Goal: Use online tool/utility: Use online tool/utility

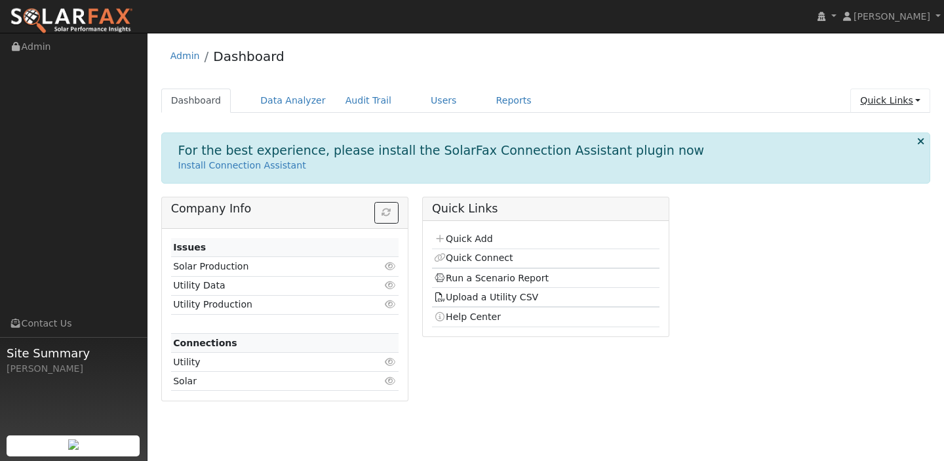
click at [918, 100] on link "Quick Links" at bounding box center [890, 100] width 80 height 24
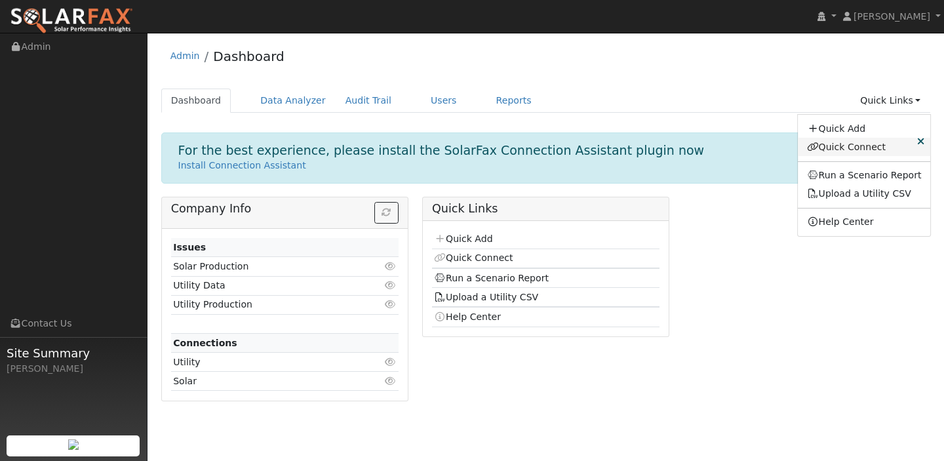
click at [847, 142] on link "Quick Connect" at bounding box center [864, 147] width 133 height 18
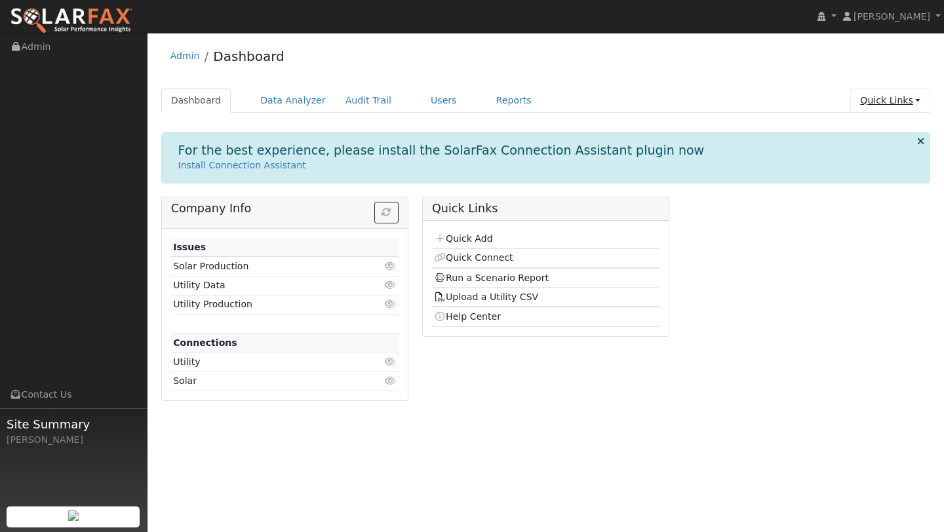
click at [915, 109] on link "Quick Links" at bounding box center [890, 100] width 80 height 24
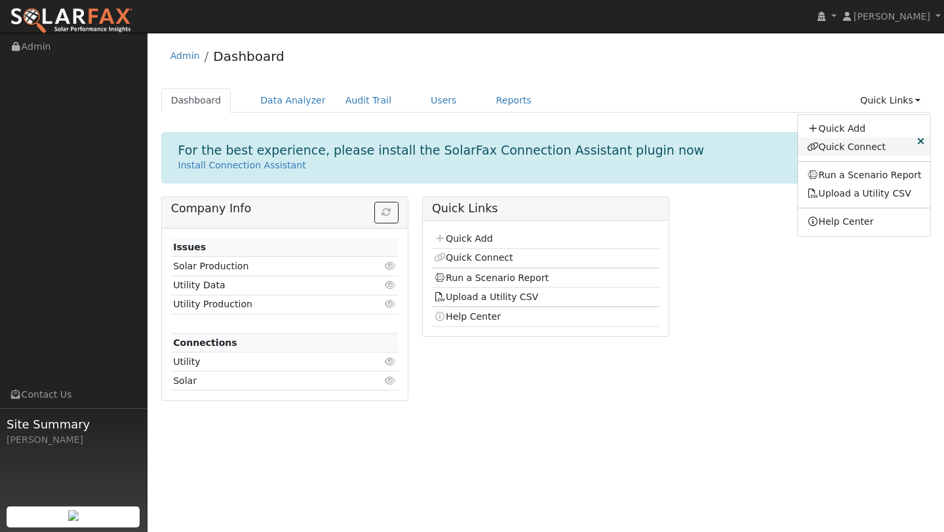
click at [878, 151] on link "Quick Connect" at bounding box center [864, 147] width 133 height 18
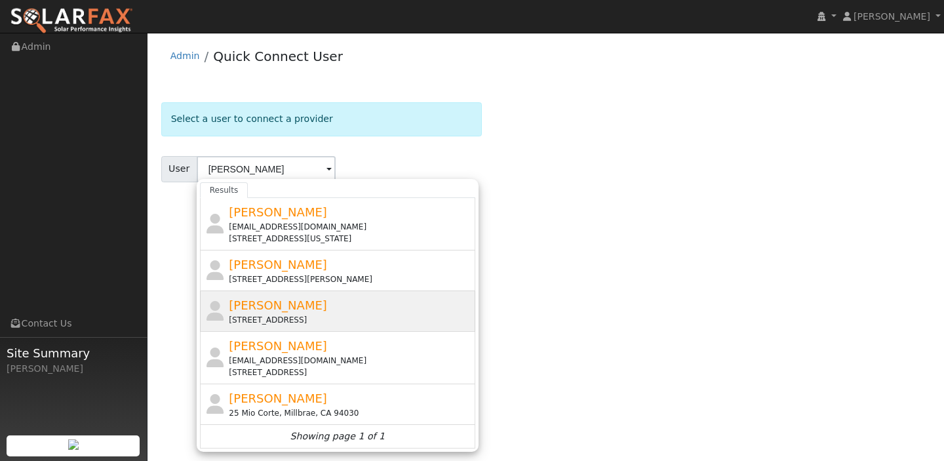
click at [214, 310] on icon at bounding box center [215, 311] width 22 height 20
type input "[PERSON_NAME]"
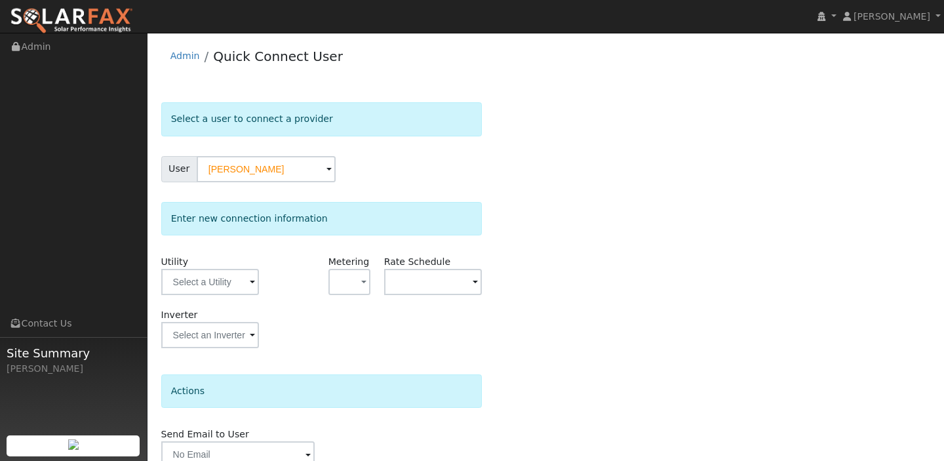
scroll to position [62, 0]
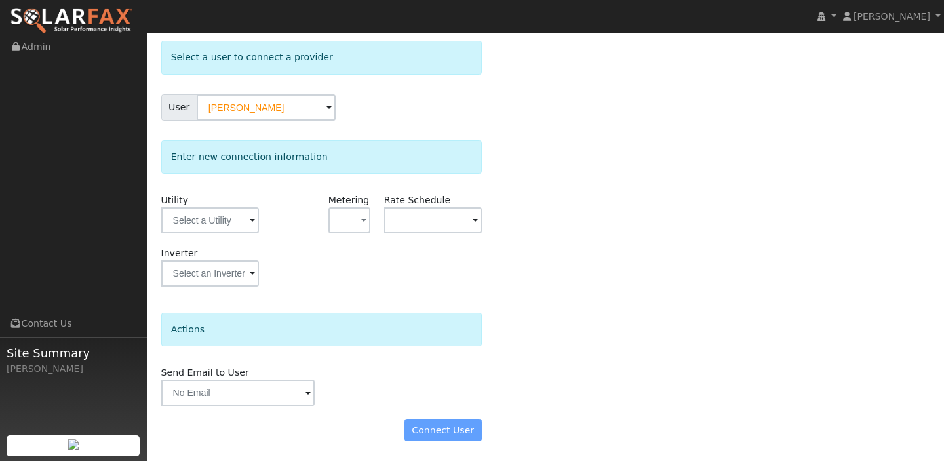
click at [435, 429] on div "Connect User" at bounding box center [321, 430] width 334 height 22
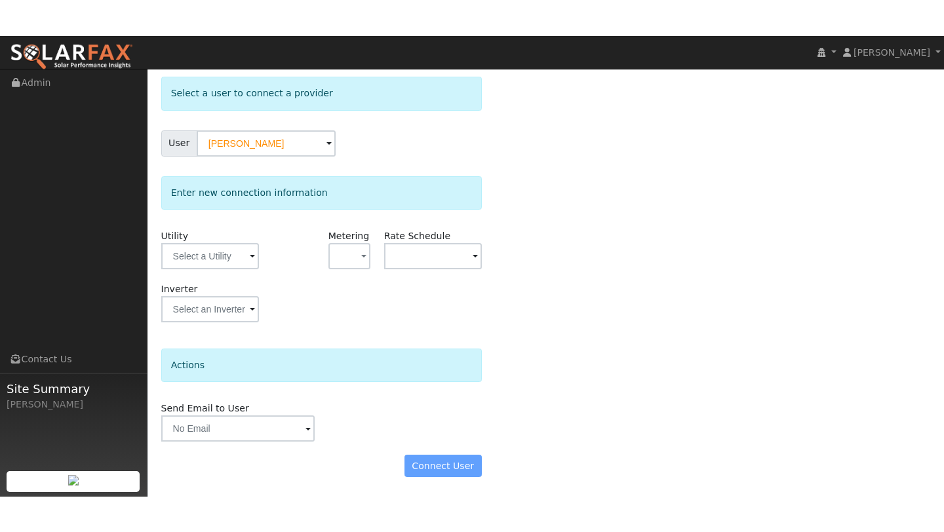
scroll to position [0, 0]
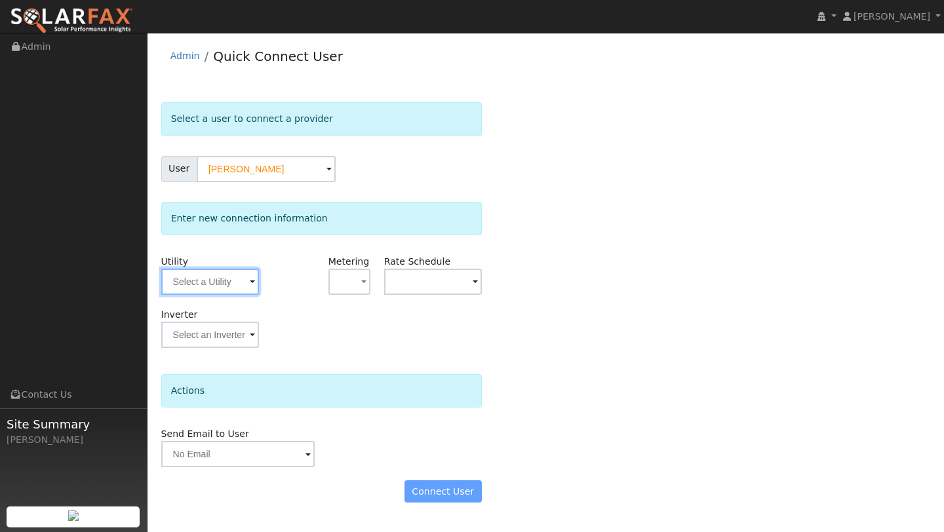
click at [231, 275] on input "text" at bounding box center [210, 282] width 98 height 26
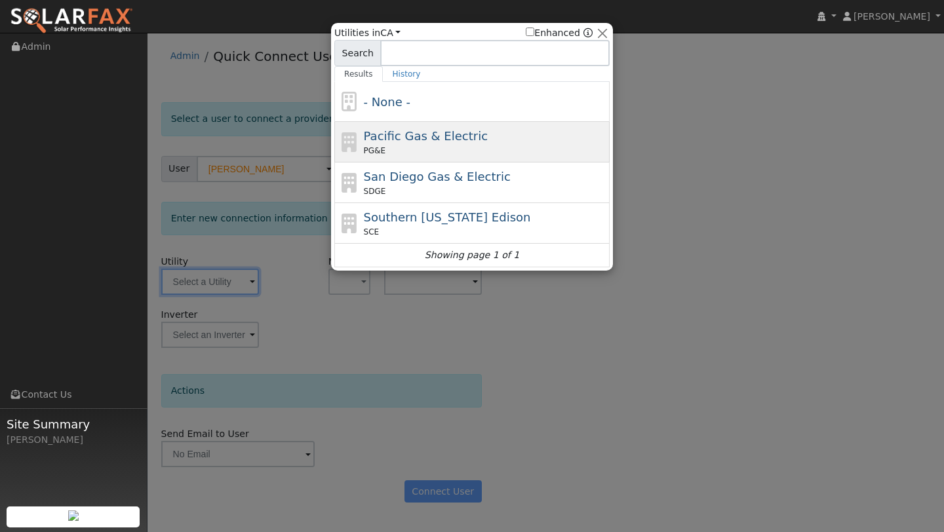
click at [404, 142] on span "Pacific Gas & Electric" at bounding box center [426, 136] width 124 height 14
type input "PG&E"
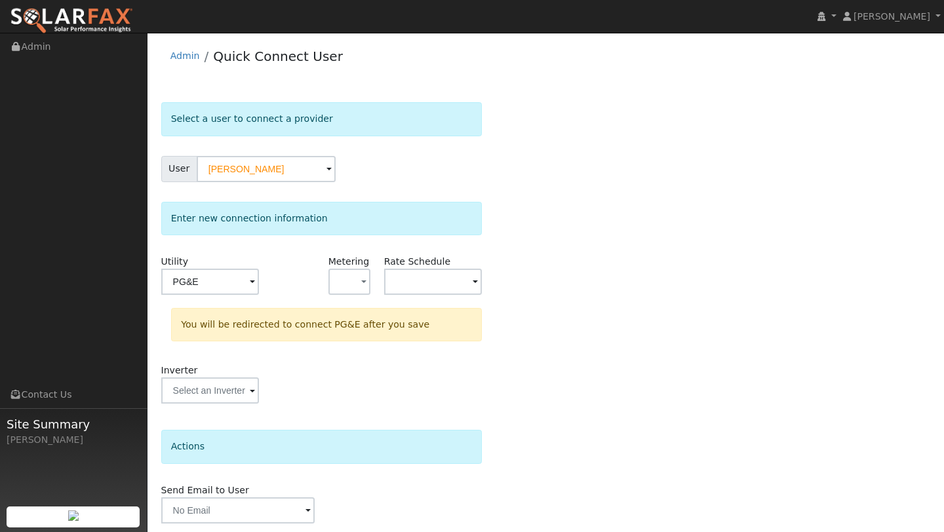
scroll to position [46, 0]
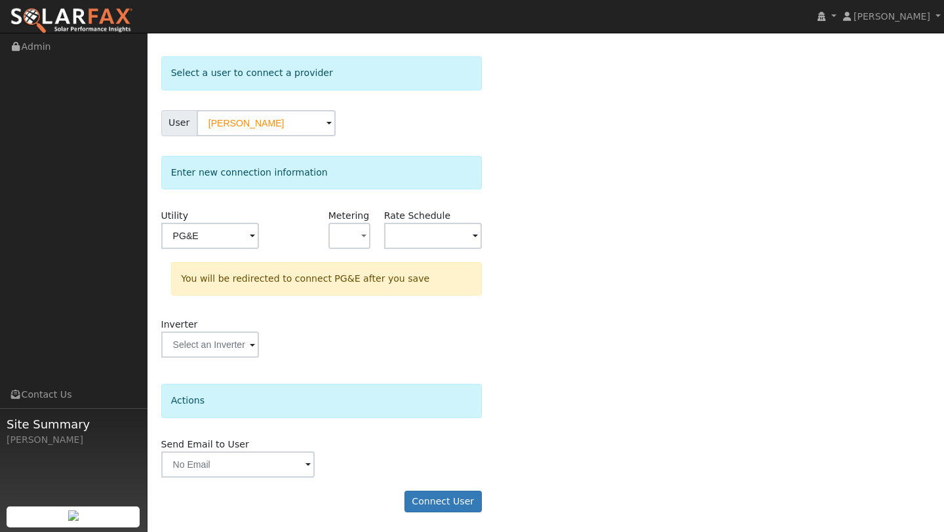
click at [418, 460] on form "Select a user to connect a provider User Carlos Valenzuela Account Default Acco…" at bounding box center [321, 290] width 321 height 469
click at [418, 460] on button "Connect User" at bounding box center [442, 502] width 77 height 22
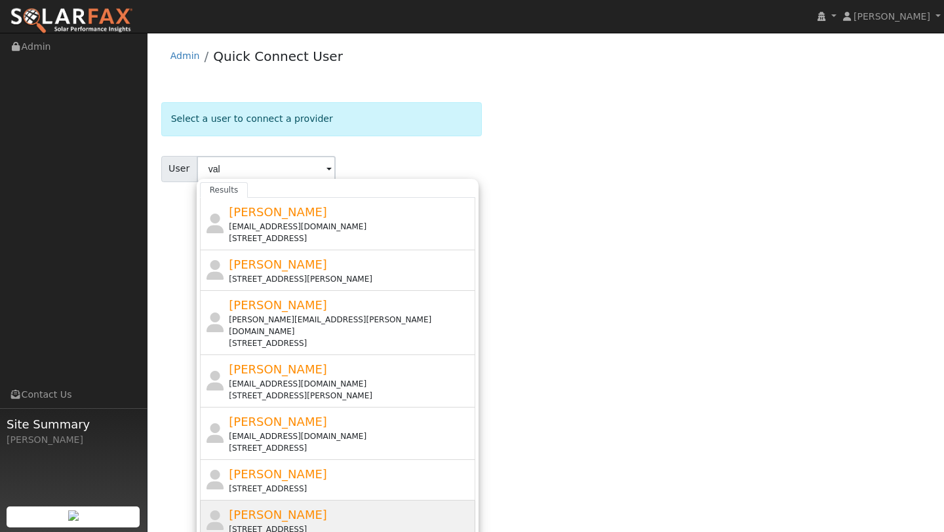
click at [344, 524] on div "[STREET_ADDRESS]" at bounding box center [350, 530] width 243 height 12
type input "[PERSON_NAME]"
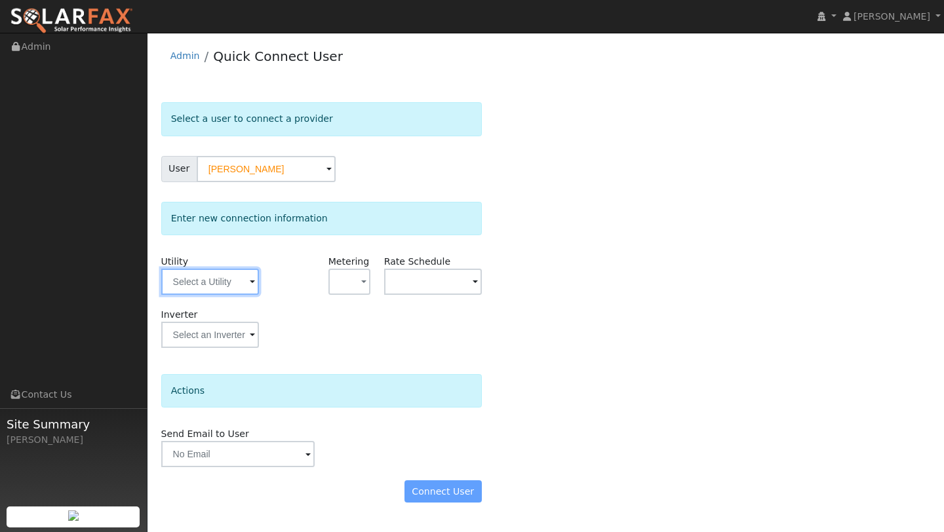
click at [205, 284] on input "text" at bounding box center [210, 282] width 98 height 26
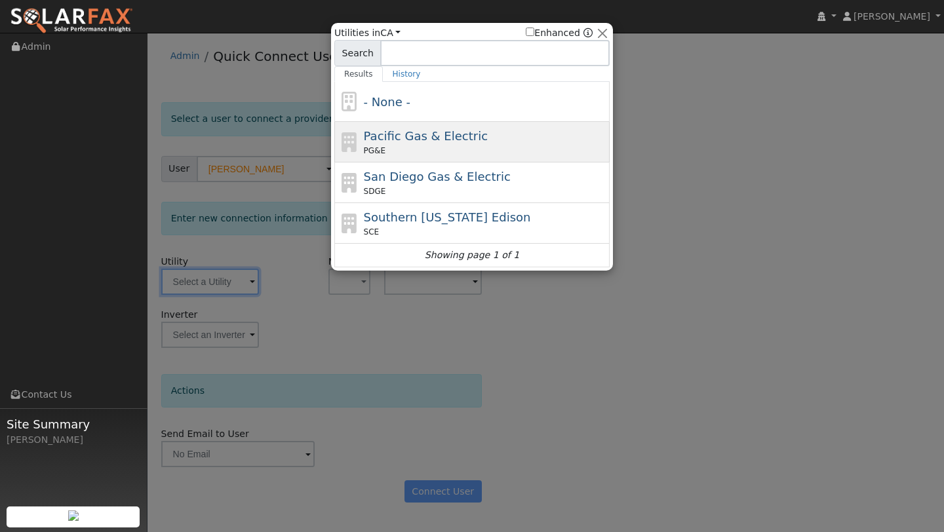
click at [387, 138] on span "Pacific Gas & Electric" at bounding box center [426, 136] width 124 height 14
type input "PG&E"
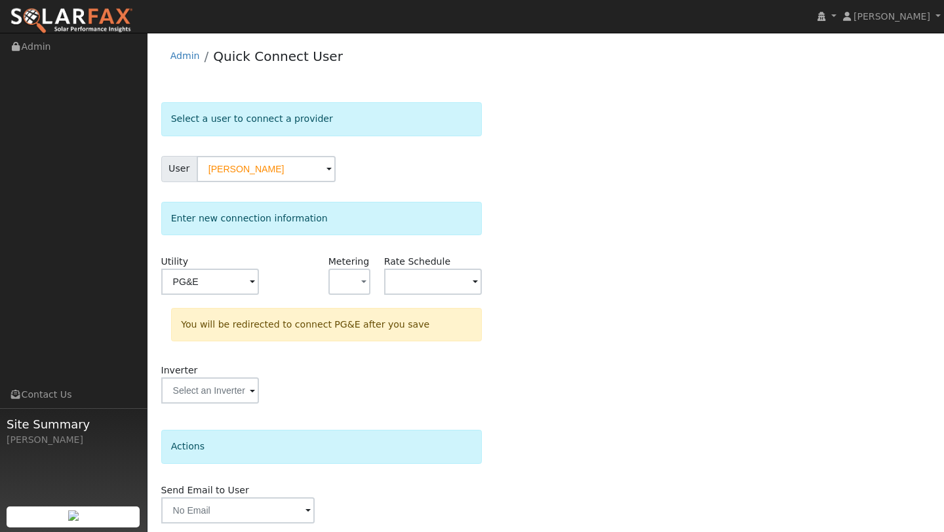
scroll to position [46, 0]
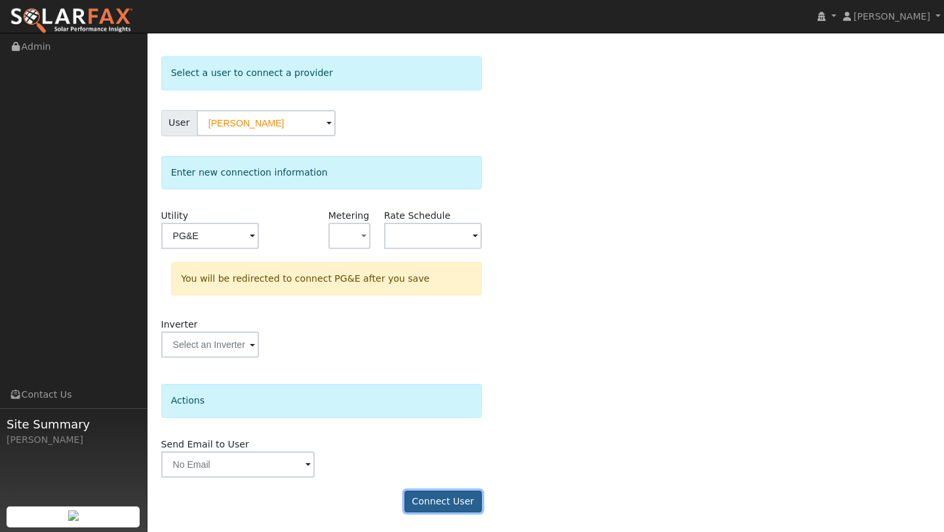
click at [446, 498] on button "Connect User" at bounding box center [442, 502] width 77 height 22
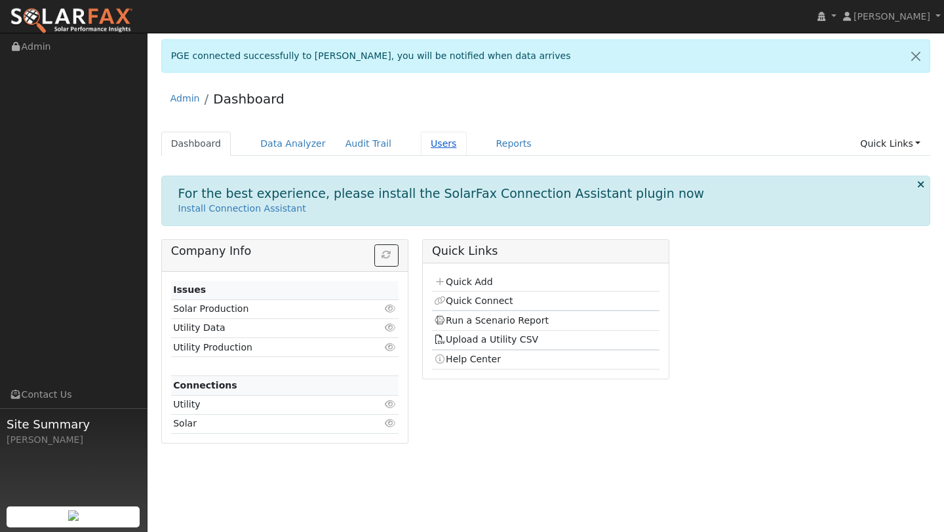
click at [421, 147] on link "Users" at bounding box center [444, 144] width 46 height 24
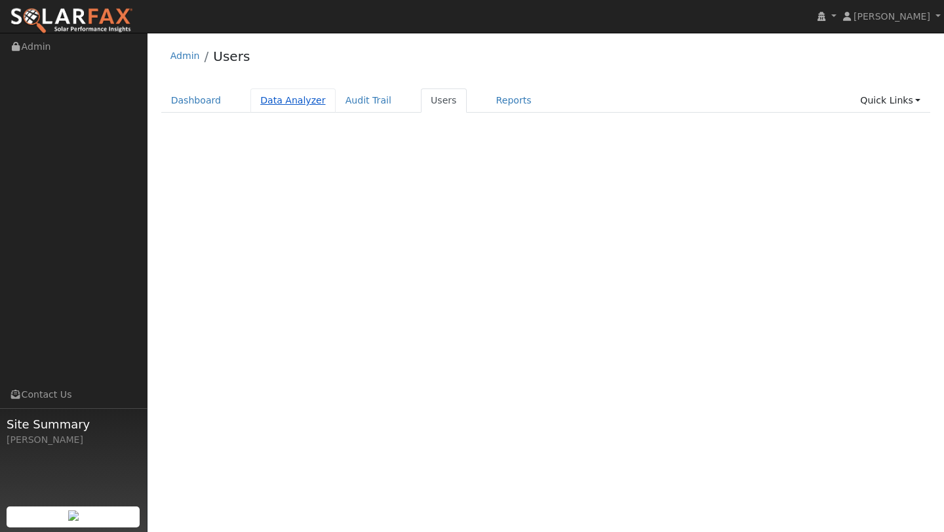
click at [292, 94] on link "Data Analyzer" at bounding box center [292, 100] width 85 height 24
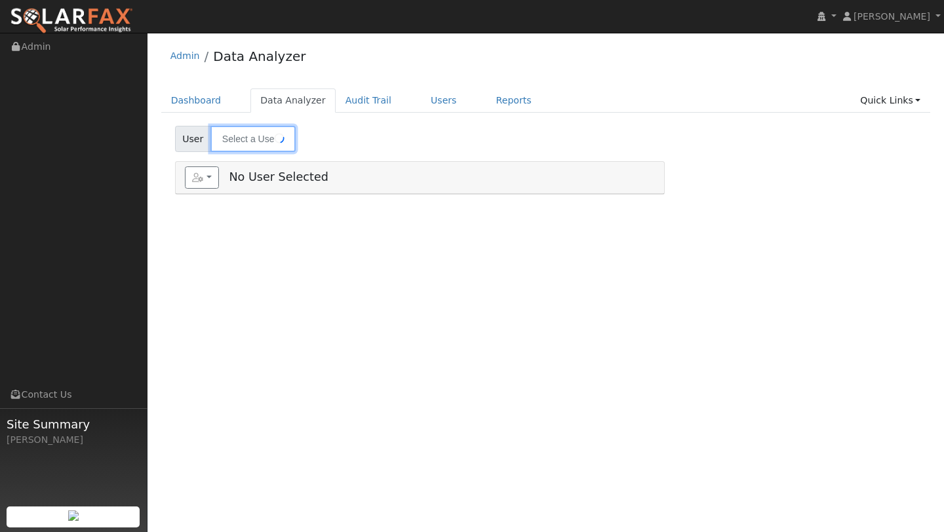
type input "[PERSON_NAME]"
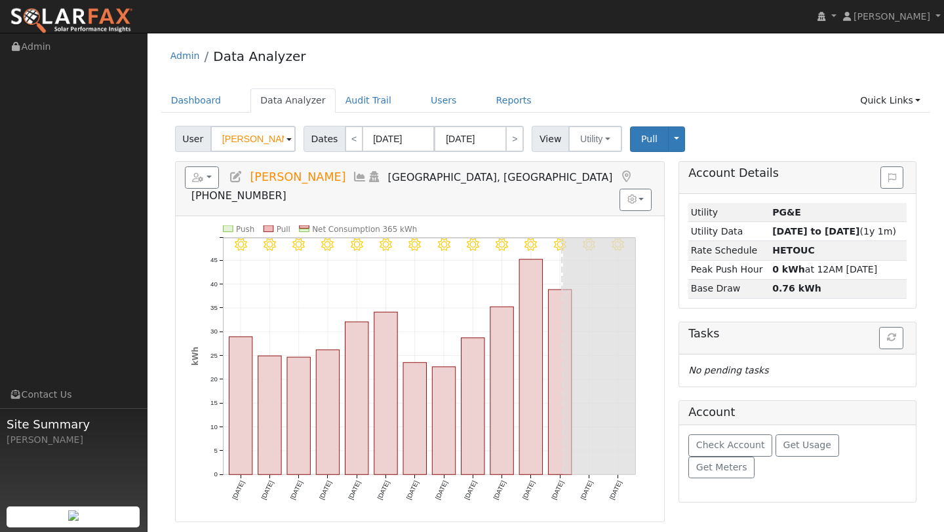
click at [371, 69] on div "Admin Data Analyzer" at bounding box center [546, 59] width 770 height 40
click at [246, 145] on input "Loreen Ansell" at bounding box center [252, 139] width 85 height 26
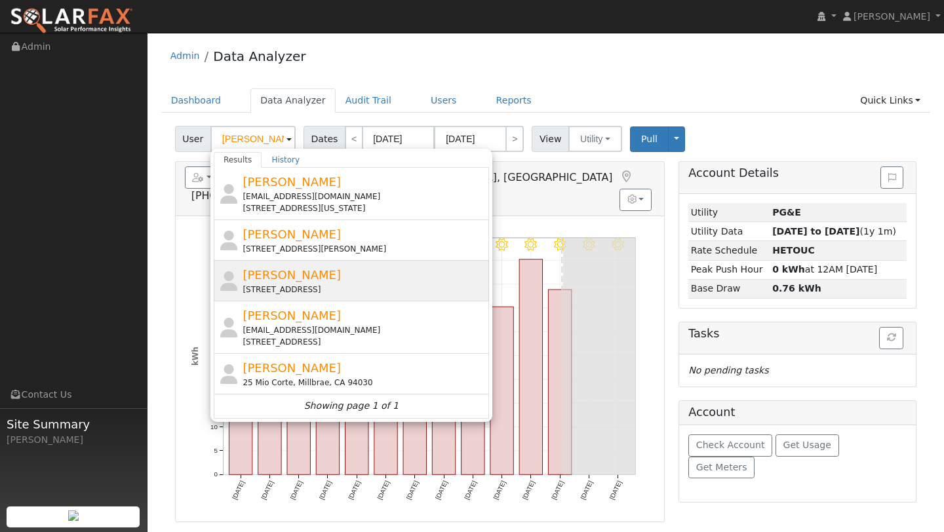
click at [288, 284] on div "4069 Suisun Valley Road, Fairfield, CA 94534" at bounding box center [364, 290] width 243 height 12
type input "Carlos Valenzuela"
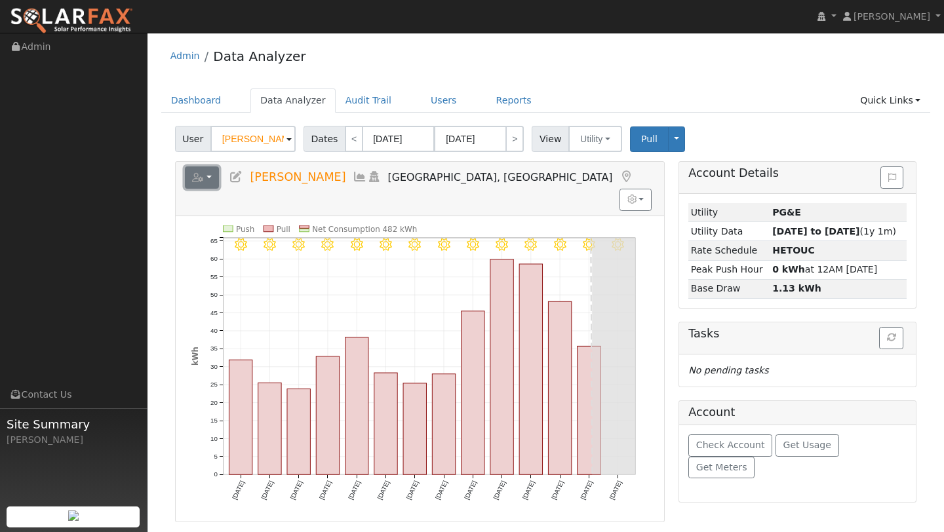
click at [205, 184] on button "button" at bounding box center [202, 178] width 35 height 22
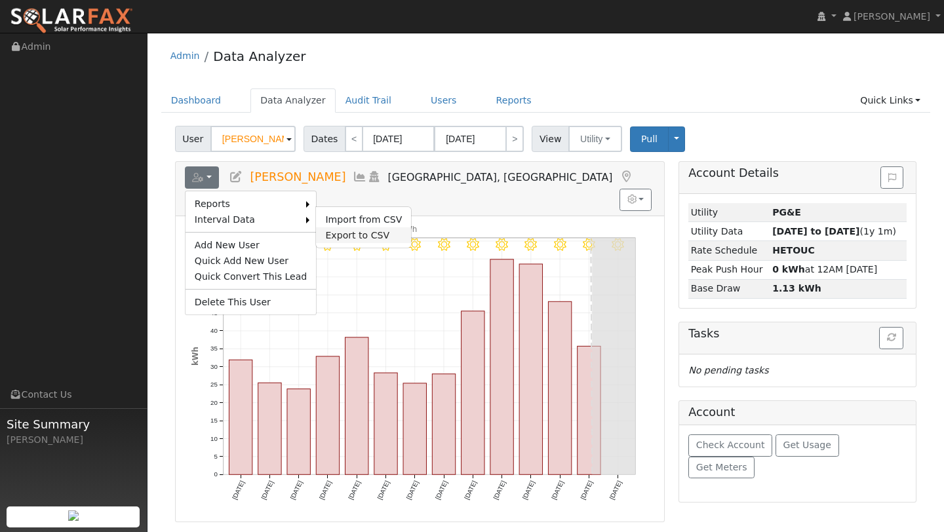
click at [344, 227] on link "Export to CSV" at bounding box center [363, 235] width 95 height 16
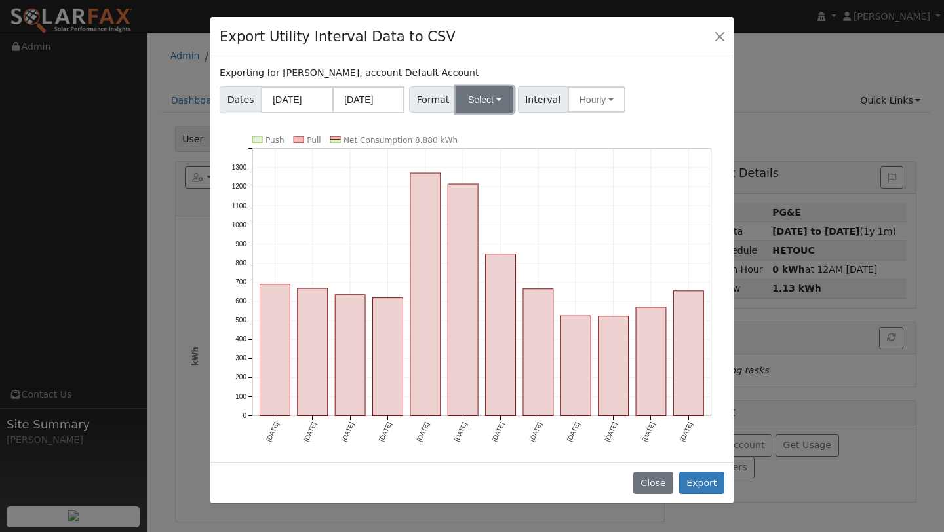
click at [496, 102] on button "Select" at bounding box center [484, 100] width 57 height 26
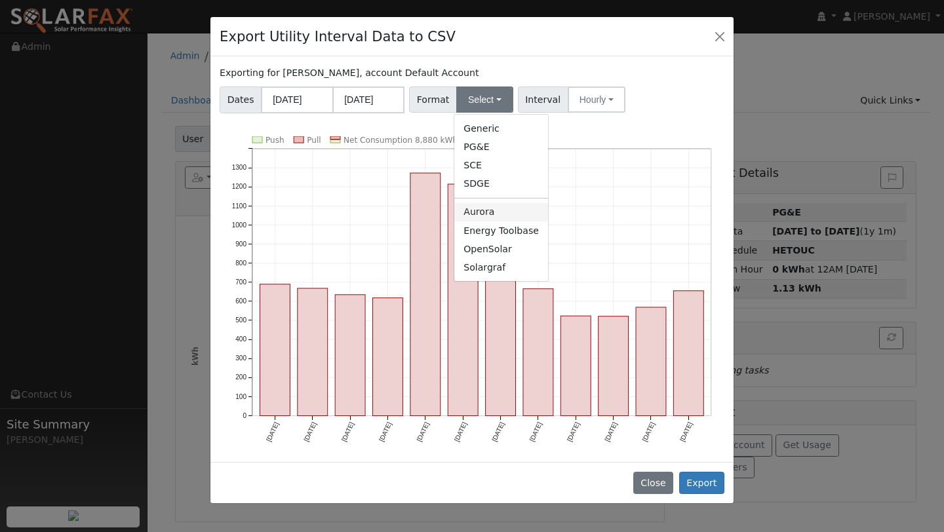
click at [495, 210] on link "Aurora" at bounding box center [501, 212] width 94 height 18
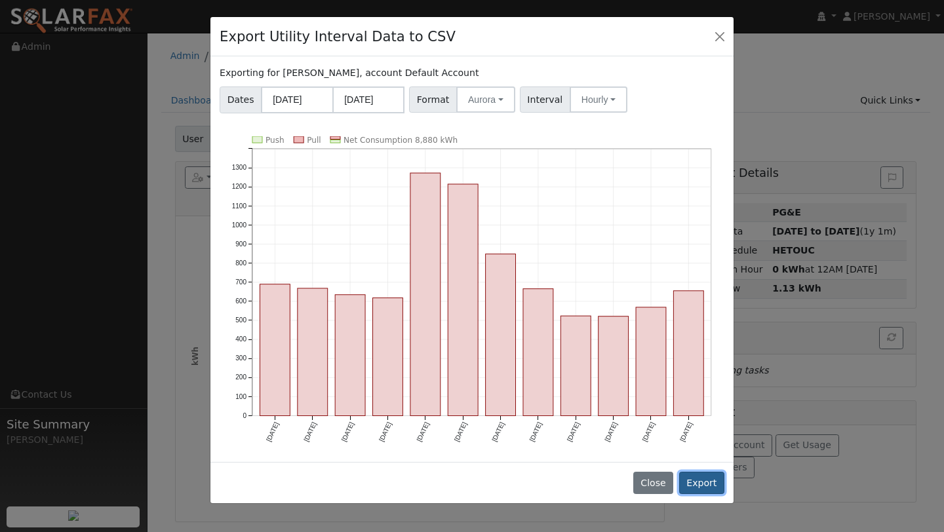
click at [696, 492] on button "Export" at bounding box center [701, 483] width 45 height 22
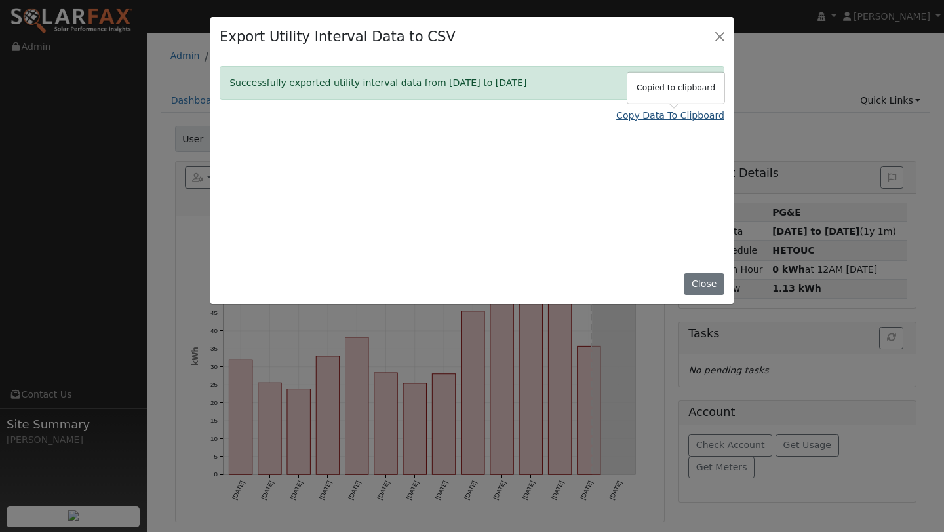
click at [649, 112] on link "Copy Data To Clipboard" at bounding box center [670, 116] width 108 height 14
click at [693, 277] on button "Close" at bounding box center [704, 284] width 40 height 22
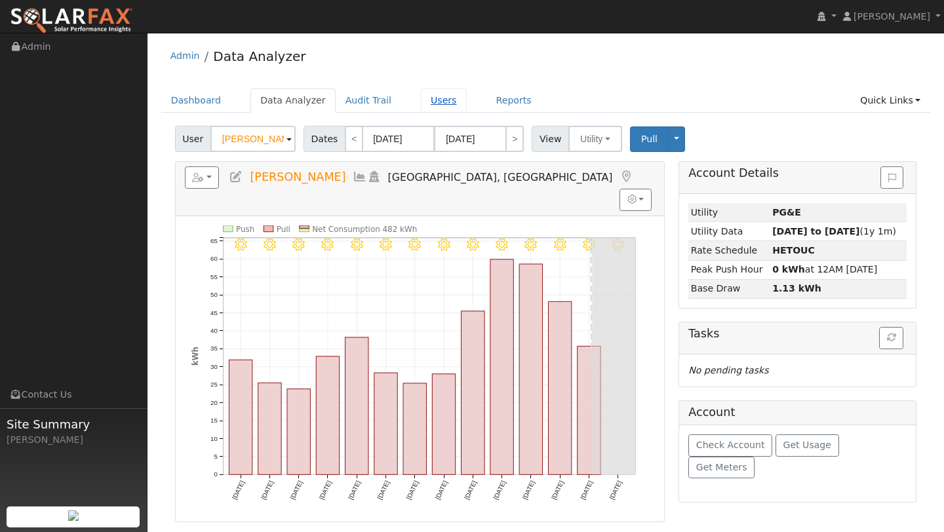
click at [421, 94] on link "Users" at bounding box center [444, 100] width 46 height 24
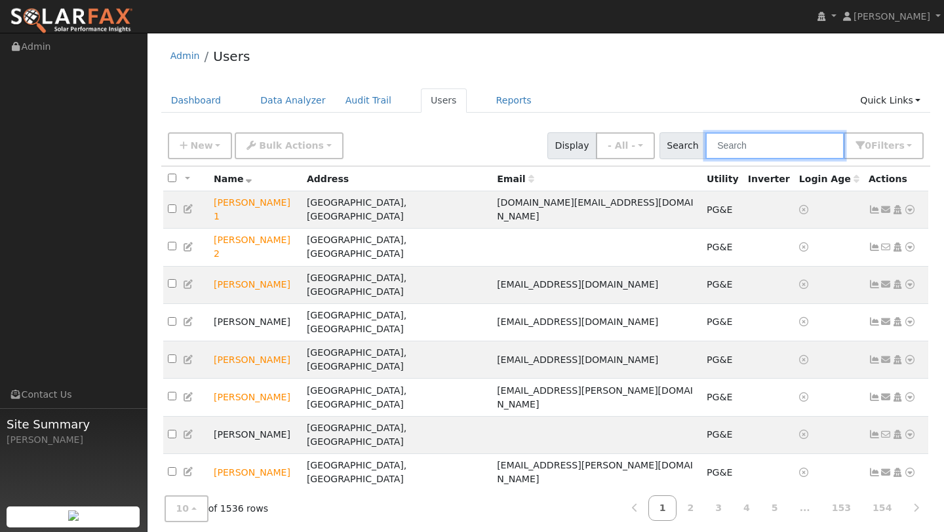
click at [768, 150] on input "text" at bounding box center [774, 145] width 139 height 27
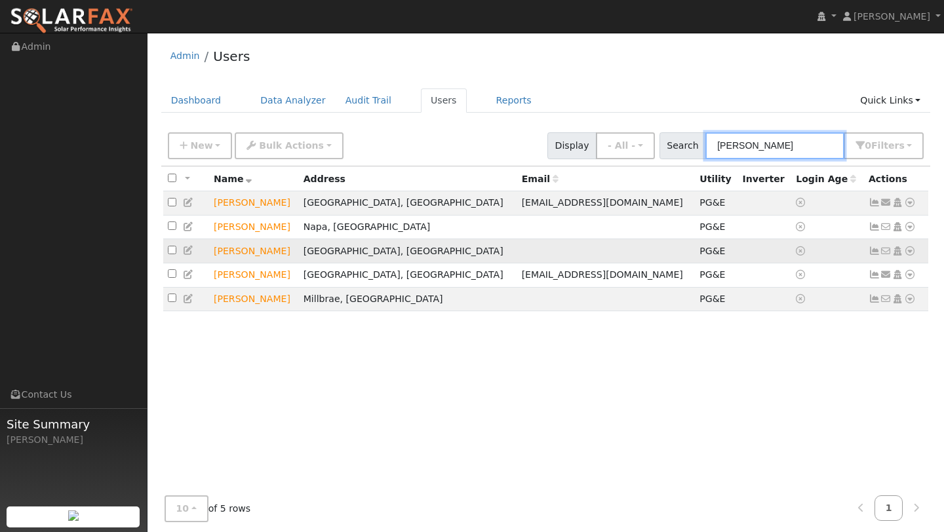
type input "[PERSON_NAME]"
click at [911, 253] on icon at bounding box center [910, 250] width 12 height 9
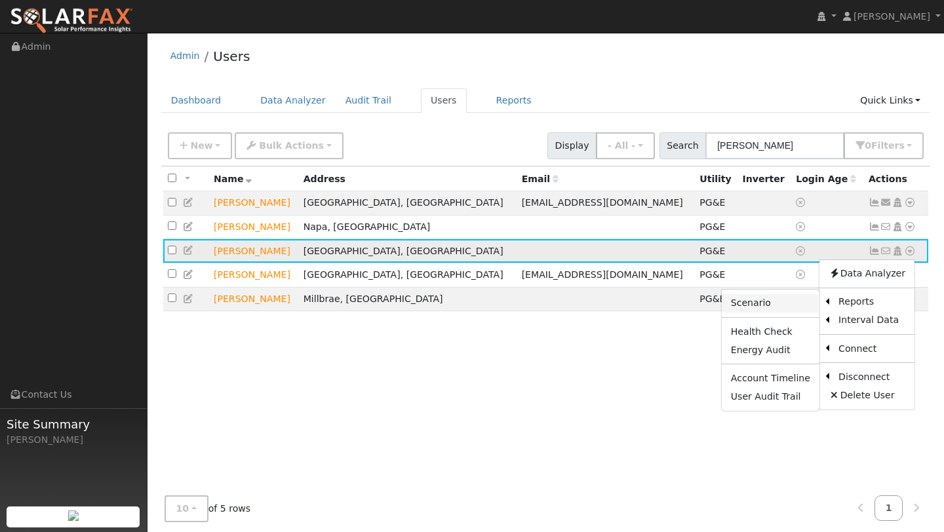
click at [787, 308] on link "Scenario" at bounding box center [771, 303] width 98 height 18
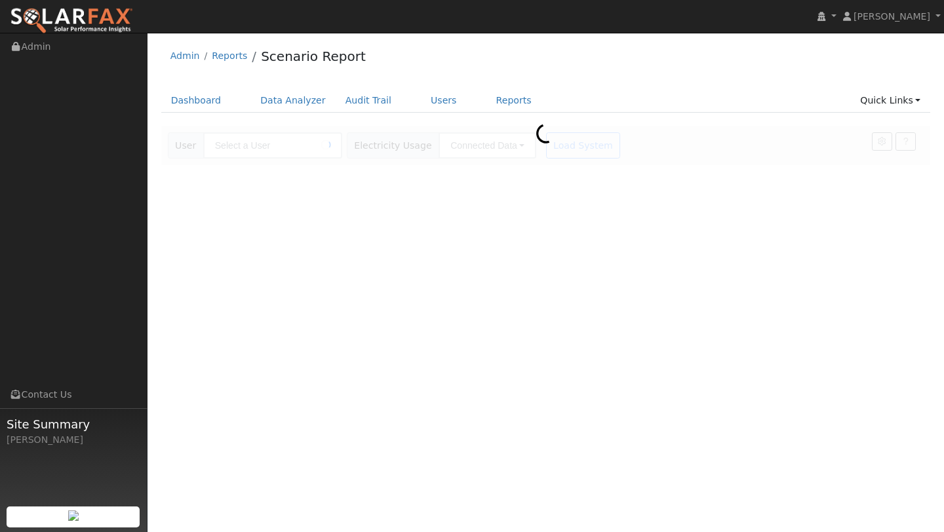
type input "[PERSON_NAME]"
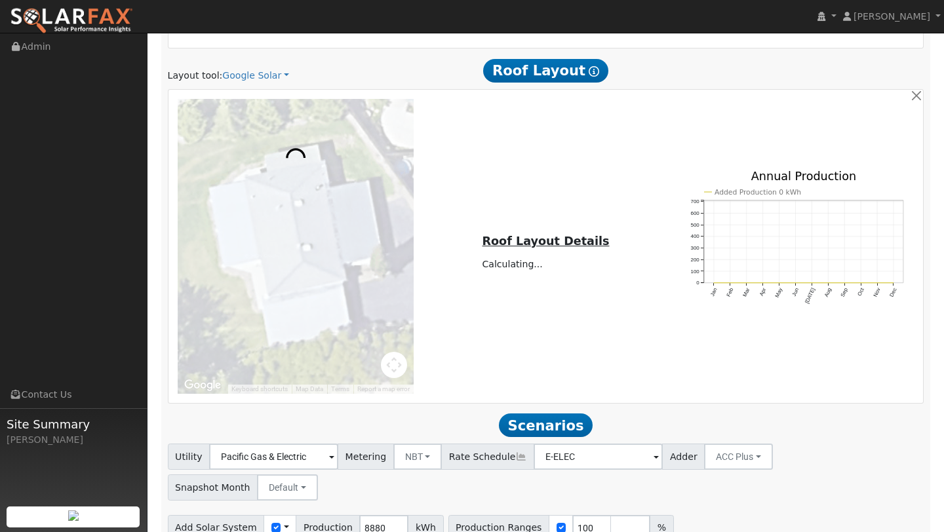
scroll to position [696, 0]
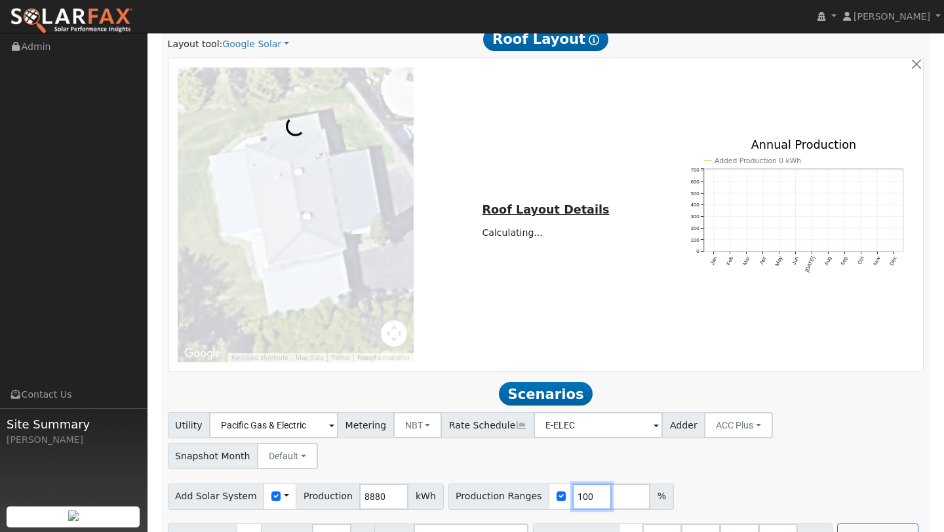
click at [574, 484] on input "100" at bounding box center [591, 497] width 39 height 26
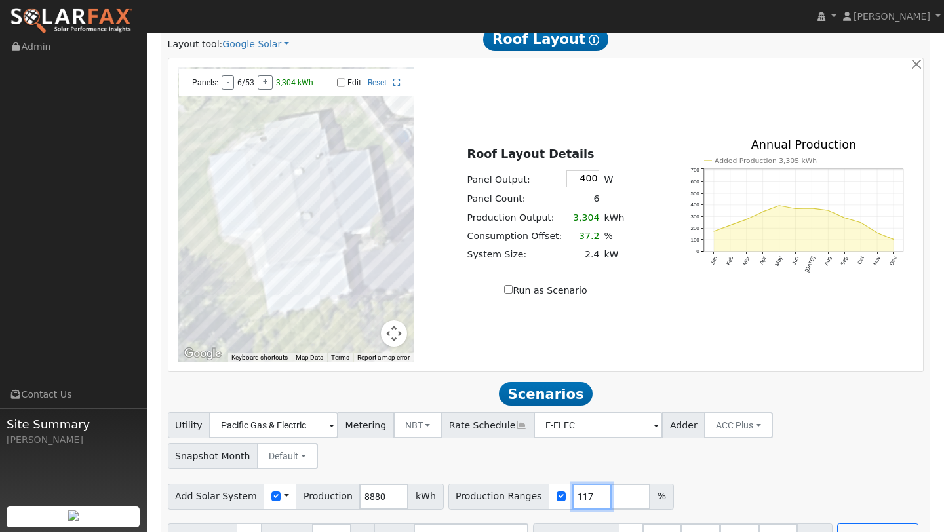
type input "117"
click at [758, 524] on input "number" at bounding box center [777, 537] width 39 height 26
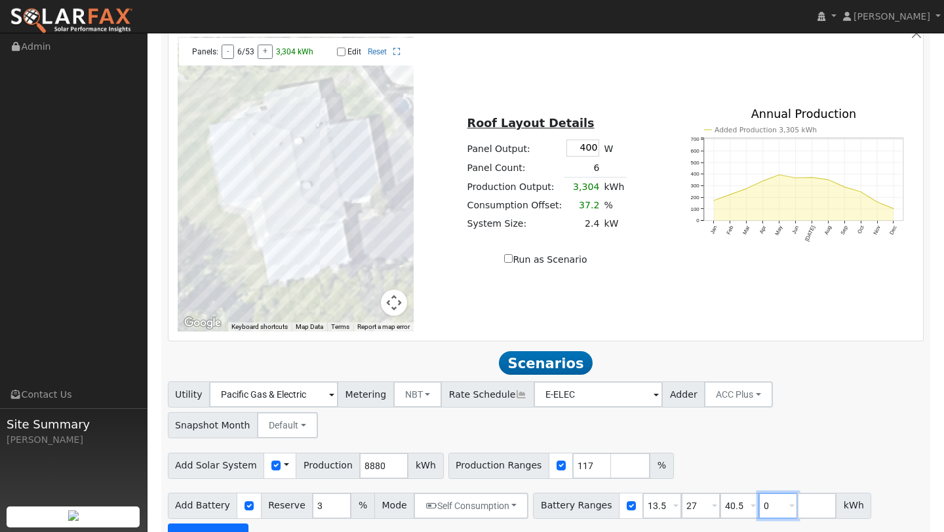
type input "0"
type input "13.5"
type input "27"
type input "40.5"
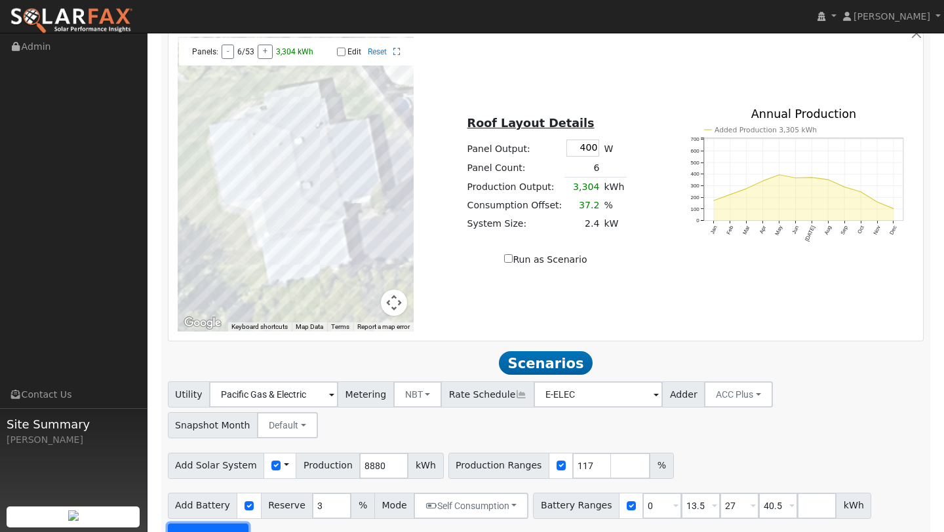
click at [237, 524] on button "Run Scenarios" at bounding box center [208, 537] width 81 height 26
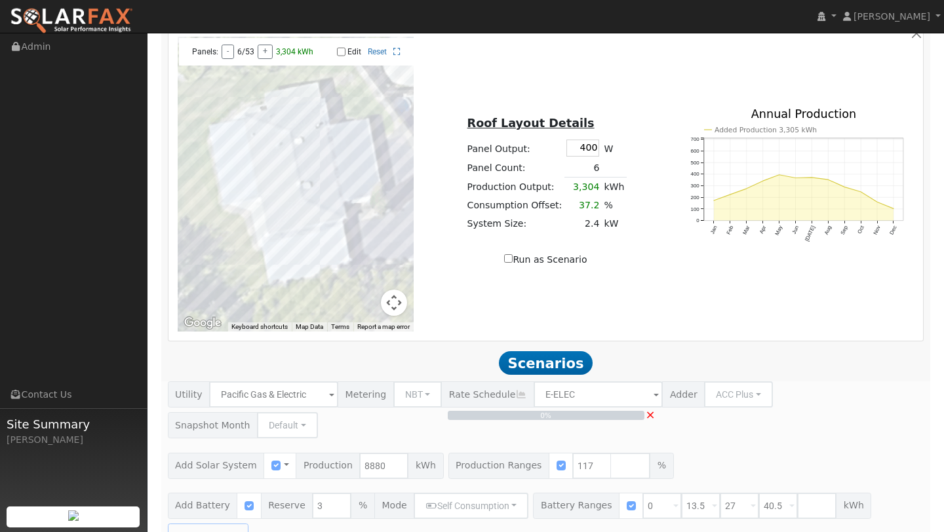
click at [393, 313] on button "Map camera controls" at bounding box center [394, 303] width 26 height 26
click at [356, 313] on button "Zoom out" at bounding box center [361, 303] width 26 height 26
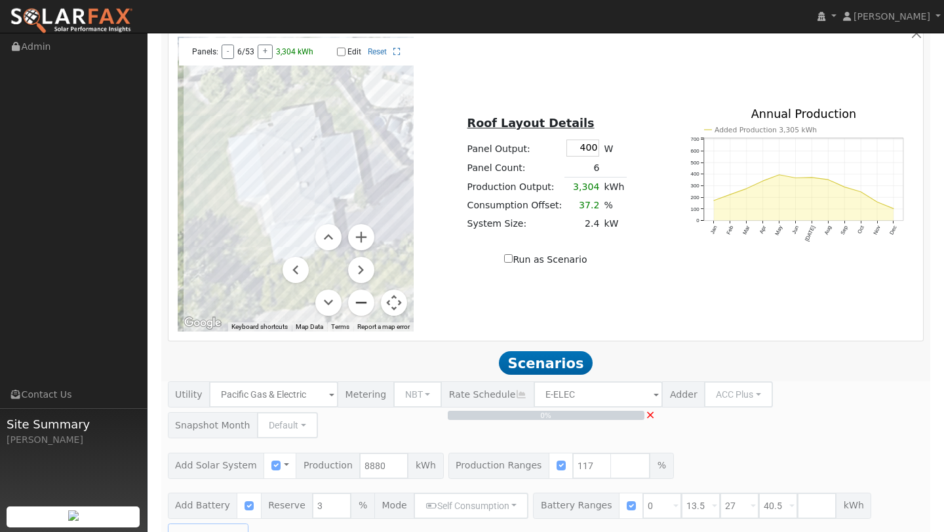
click at [356, 313] on button "Zoom out" at bounding box center [361, 303] width 26 height 26
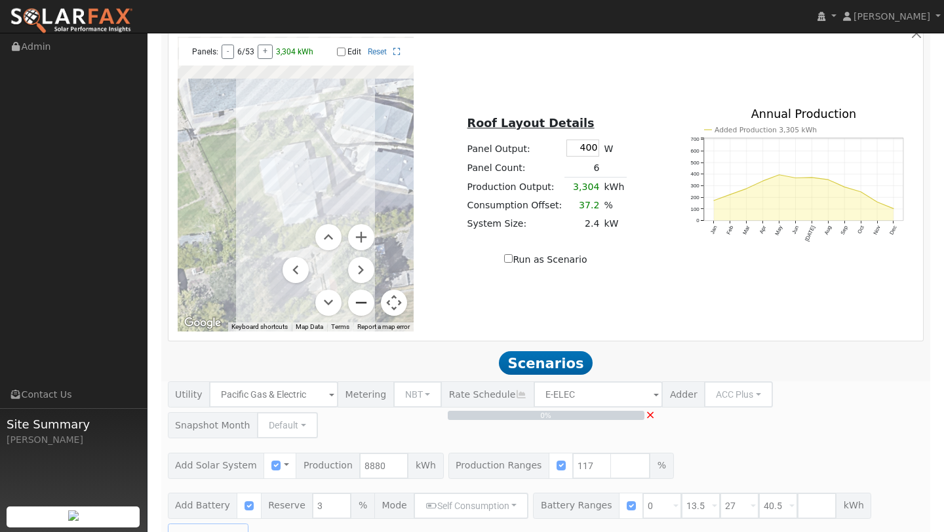
click at [356, 313] on button "Zoom out" at bounding box center [361, 303] width 26 height 26
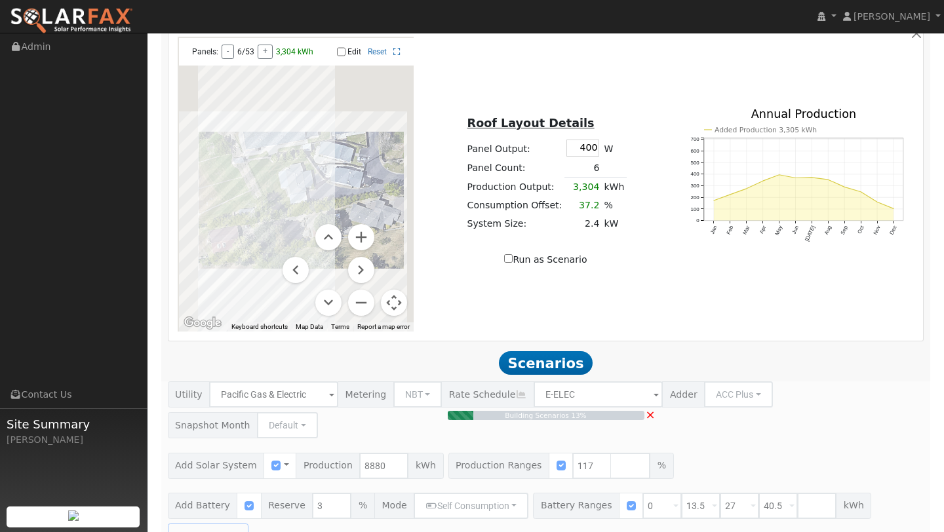
click at [392, 298] on button "Map camera controls" at bounding box center [394, 303] width 26 height 26
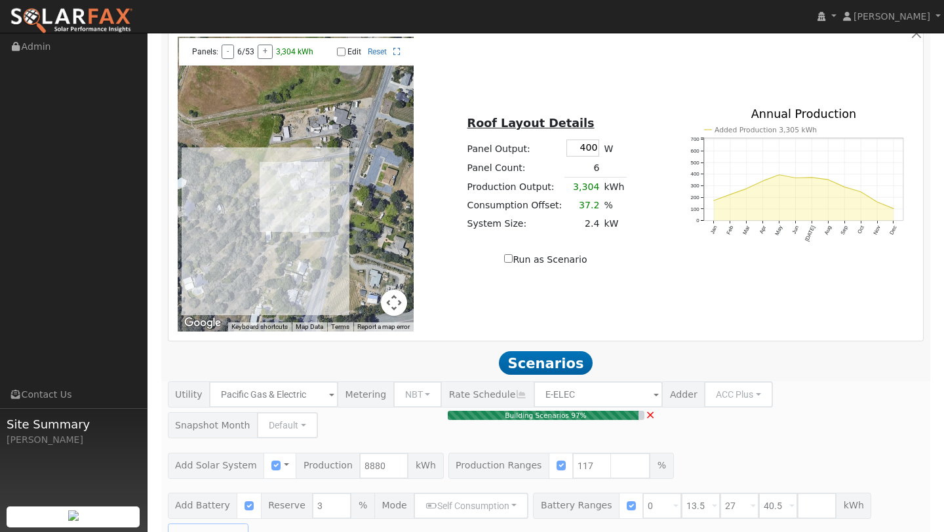
type input "6.9"
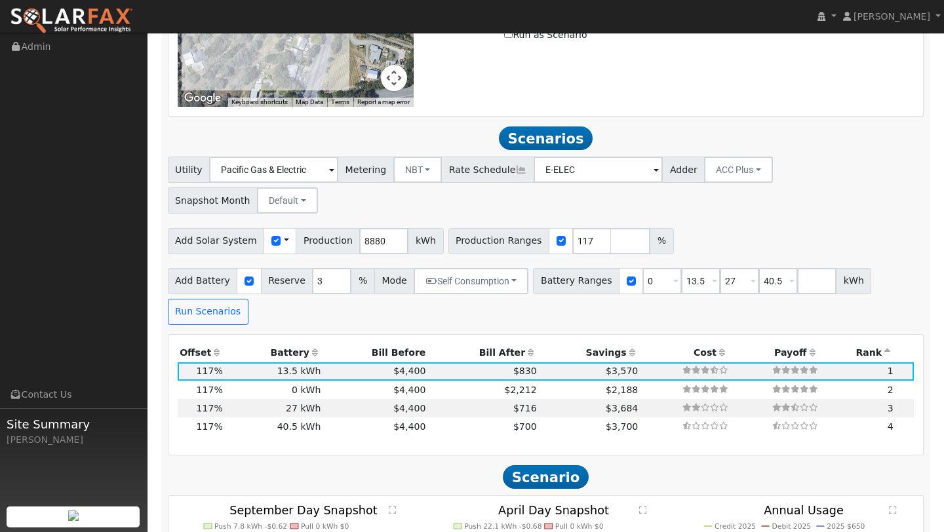
scroll to position [959, 0]
